Goal: Task Accomplishment & Management: Use online tool/utility

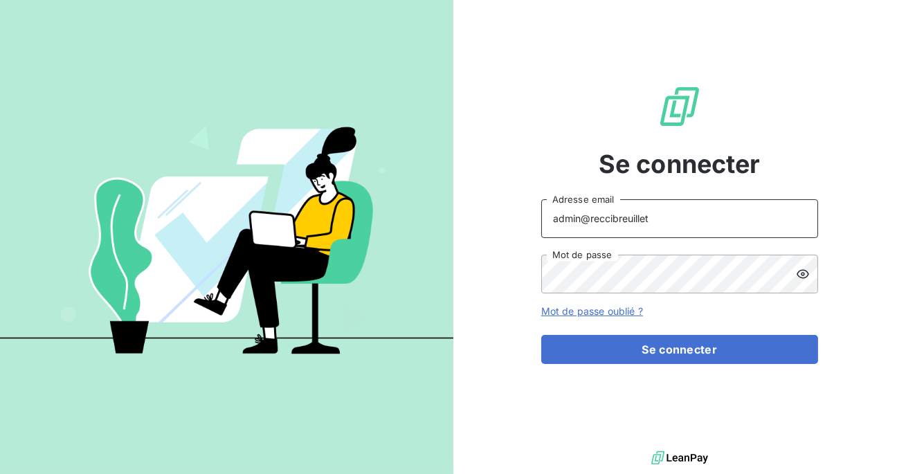
click at [717, 224] on input "admin@reccibreuillet" at bounding box center [679, 218] width 277 height 39
type input "admin@adaptelhotellerie"
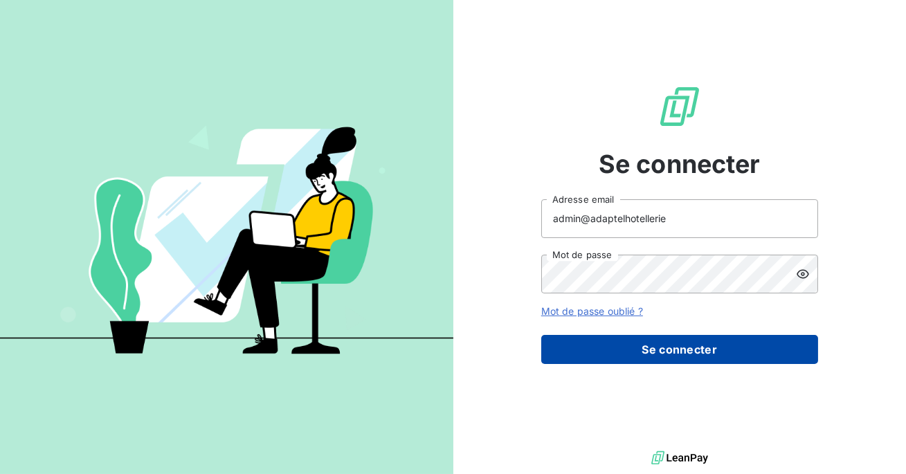
click at [675, 342] on button "Se connecter" at bounding box center [679, 349] width 277 height 29
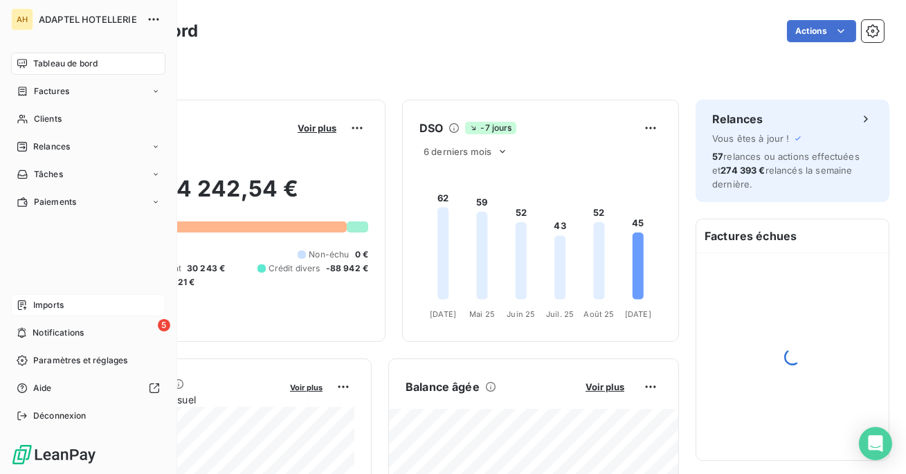
click at [53, 311] on div "Imports" at bounding box center [88, 305] width 154 height 22
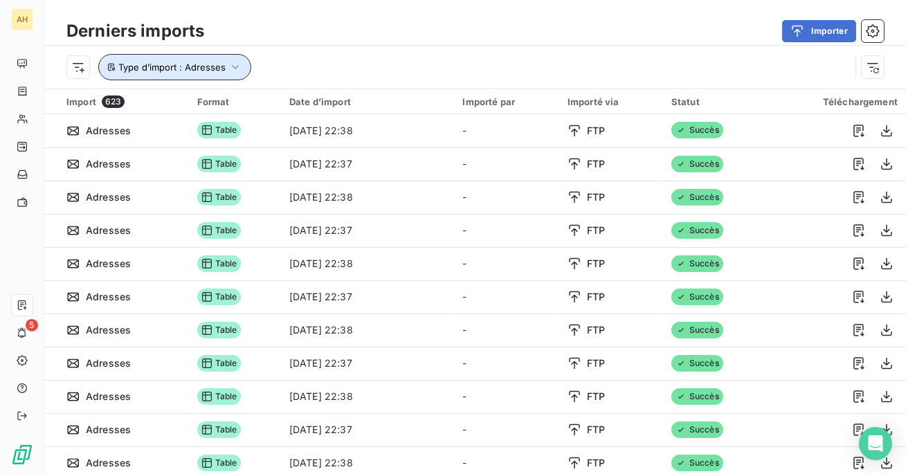
click at [230, 60] on icon "button" at bounding box center [235, 67] width 14 height 14
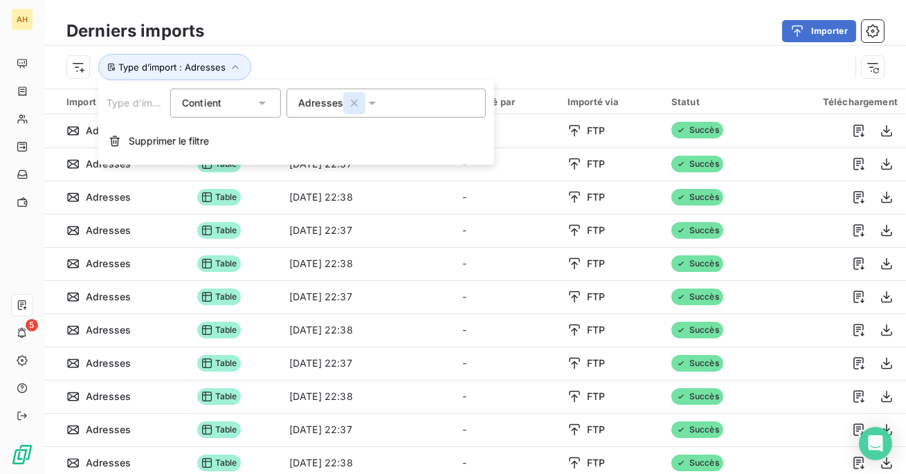
click at [345, 100] on button "button" at bounding box center [354, 103] width 22 height 22
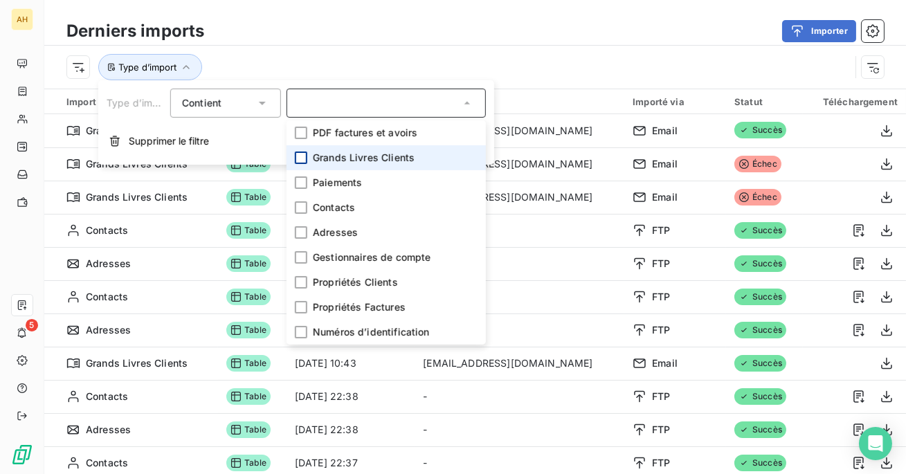
click at [300, 159] on div at bounding box center [301, 157] width 12 height 12
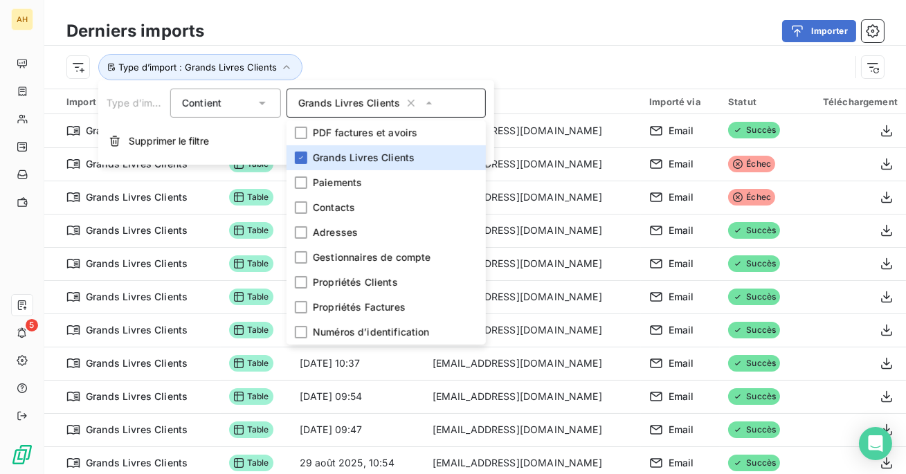
click at [313, 48] on div "Type d’import : Grands Livres Clients" at bounding box center [474, 67] width 861 height 43
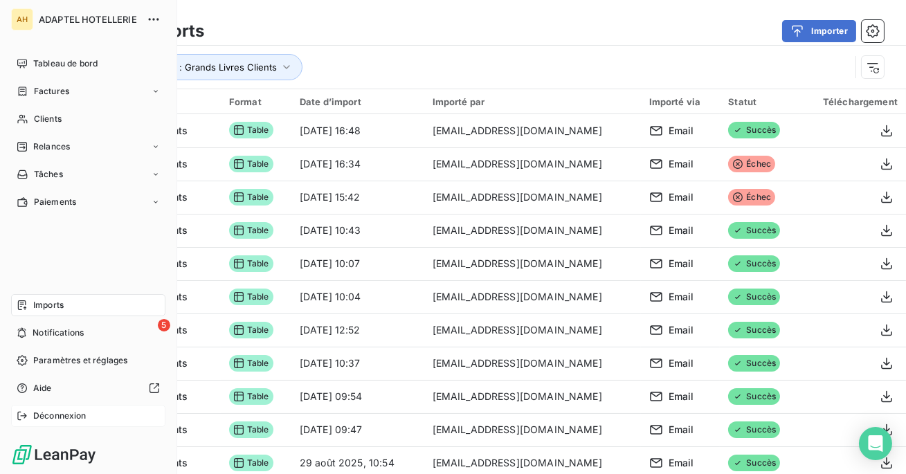
click at [20, 419] on icon at bounding box center [22, 415] width 11 height 11
